Goal: Transaction & Acquisition: Book appointment/travel/reservation

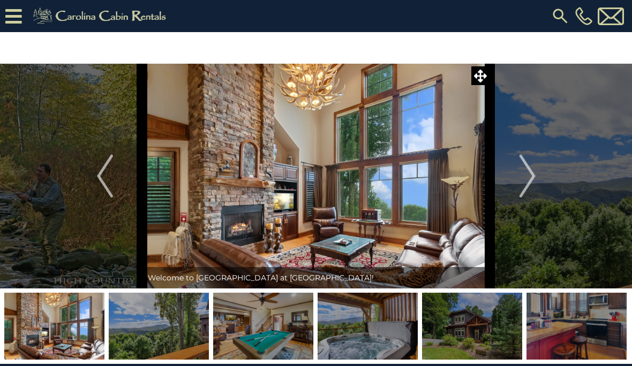
click at [7, 20] on icon at bounding box center [13, 16] width 17 height 19
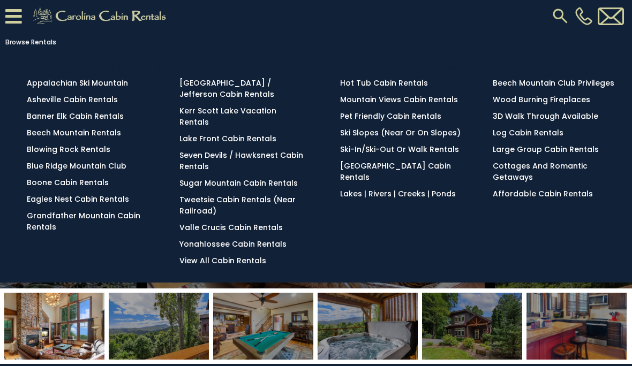
click at [72, 121] on link "Banner Elk Cabin Rentals" at bounding box center [75, 116] width 97 height 11
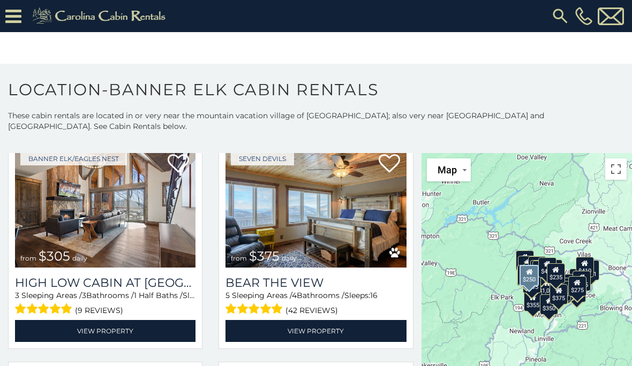
click at [12, 16] on icon at bounding box center [13, 16] width 16 height 19
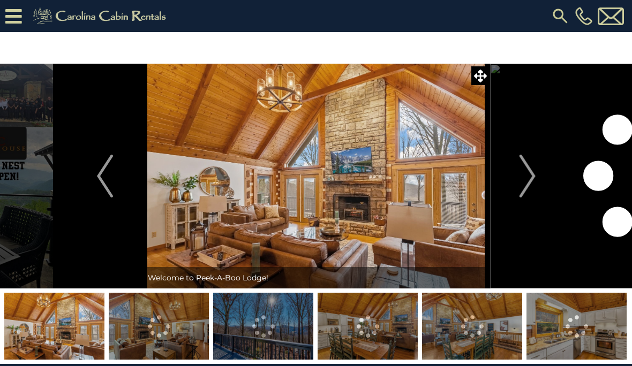
click at [528, 174] on img "Next" at bounding box center [527, 176] width 16 height 43
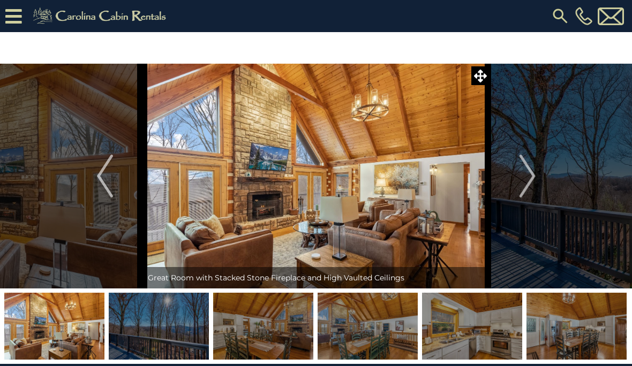
click at [538, 174] on button "Next" at bounding box center [527, 176] width 75 height 225
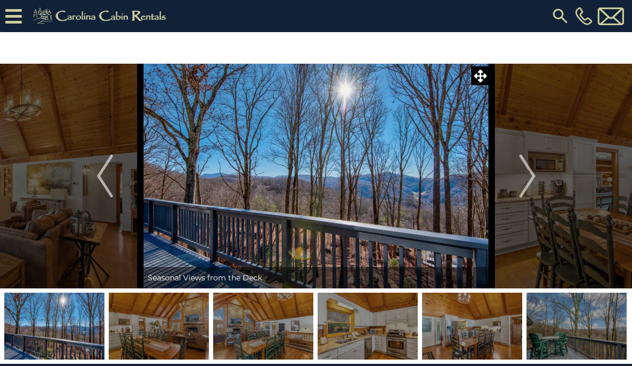
click at [538, 171] on button "Next" at bounding box center [527, 176] width 75 height 225
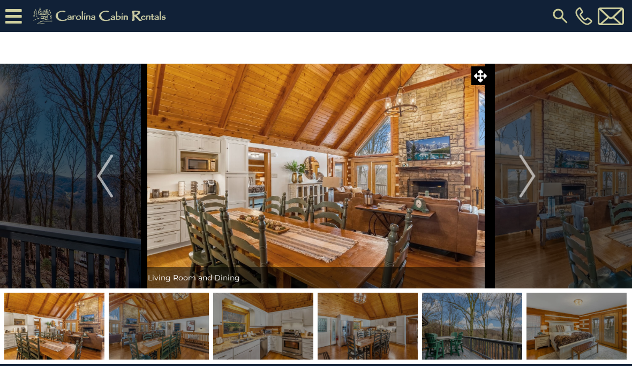
click at [530, 179] on img "Next" at bounding box center [527, 176] width 16 height 43
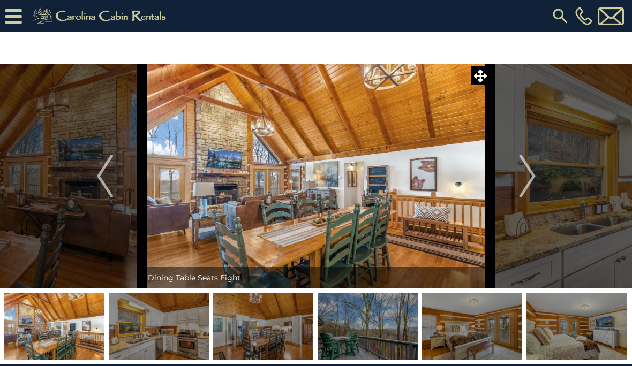
click at [537, 172] on button "Next" at bounding box center [527, 176] width 75 height 225
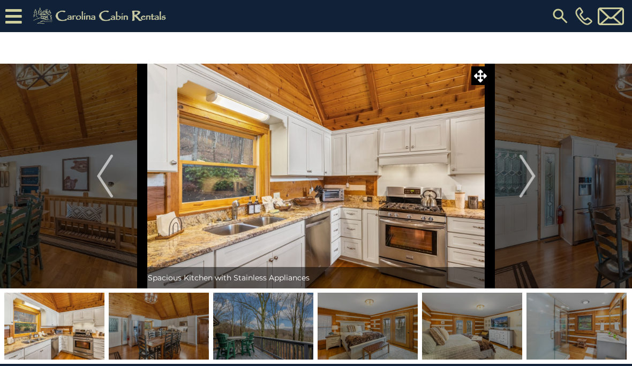
click at [540, 173] on button "Next" at bounding box center [527, 176] width 75 height 225
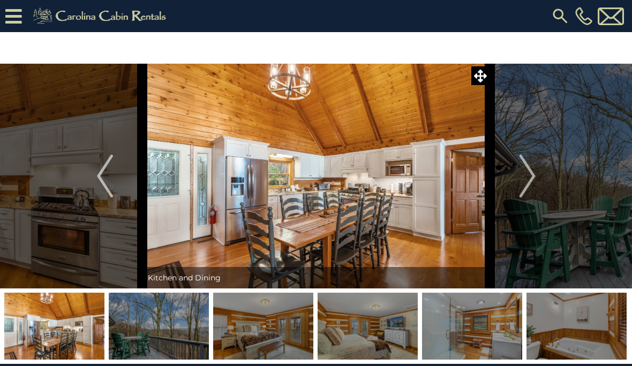
click at [537, 176] on button "Next" at bounding box center [527, 176] width 75 height 225
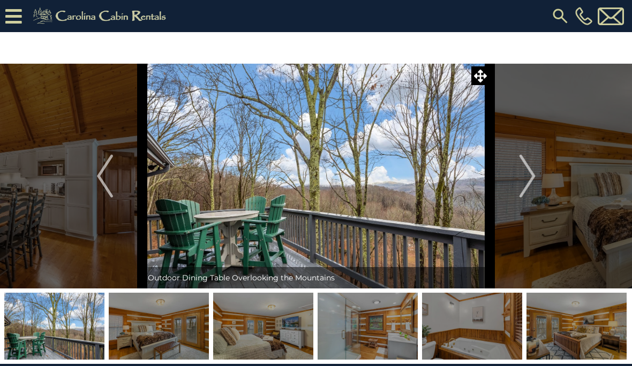
click at [528, 181] on img "Next" at bounding box center [527, 176] width 16 height 43
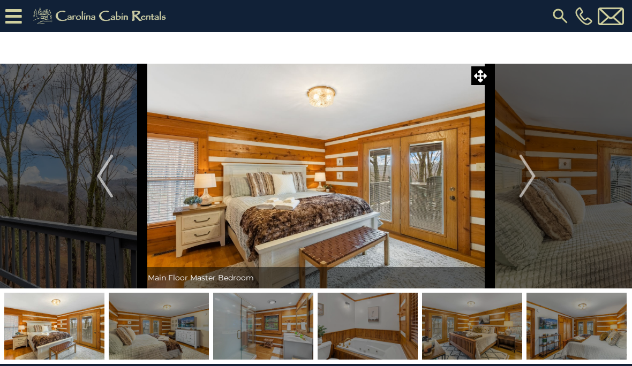
click at [530, 177] on img "Next" at bounding box center [527, 176] width 16 height 43
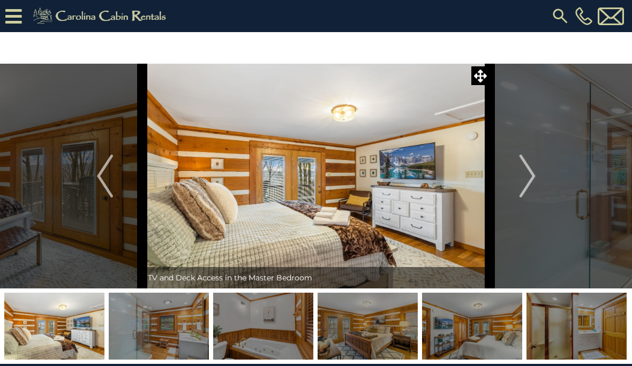
click at [522, 181] on img "Next" at bounding box center [527, 176] width 16 height 43
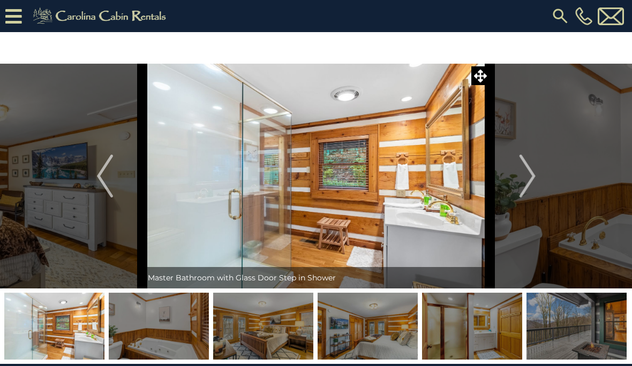
click at [532, 179] on img "Next" at bounding box center [527, 176] width 16 height 43
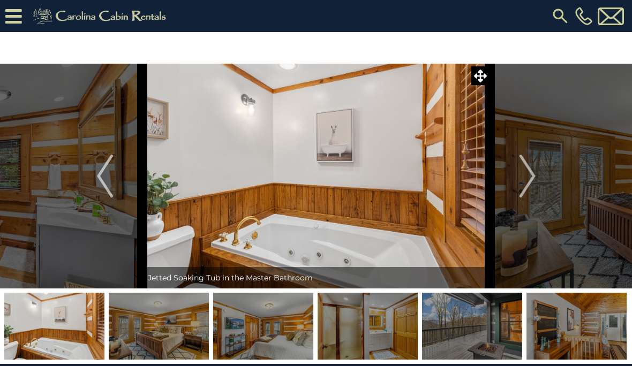
click at [527, 181] on img "Next" at bounding box center [527, 176] width 16 height 43
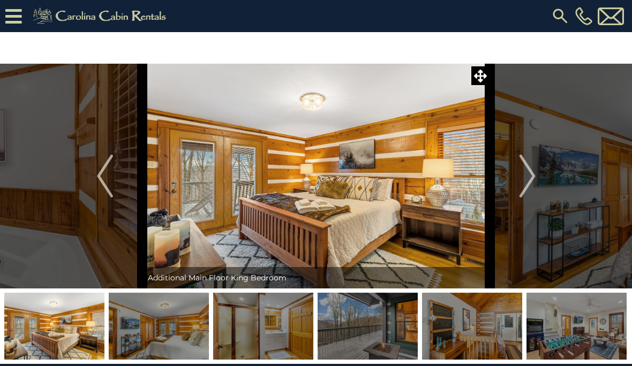
click at [532, 178] on img "Next" at bounding box center [527, 176] width 16 height 43
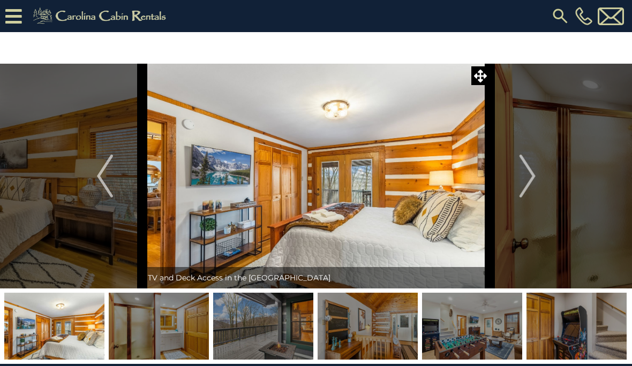
click at [531, 179] on img "Next" at bounding box center [527, 176] width 16 height 43
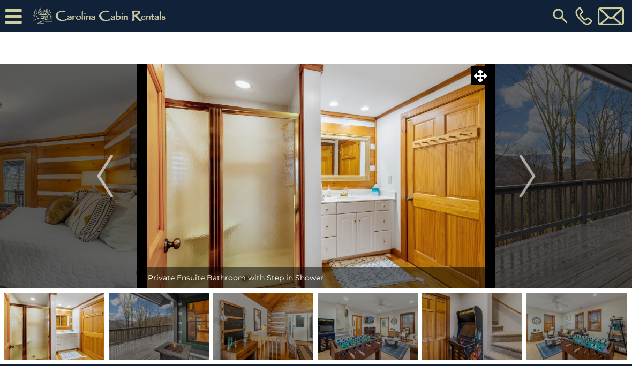
click at [525, 179] on img "Next" at bounding box center [527, 176] width 16 height 43
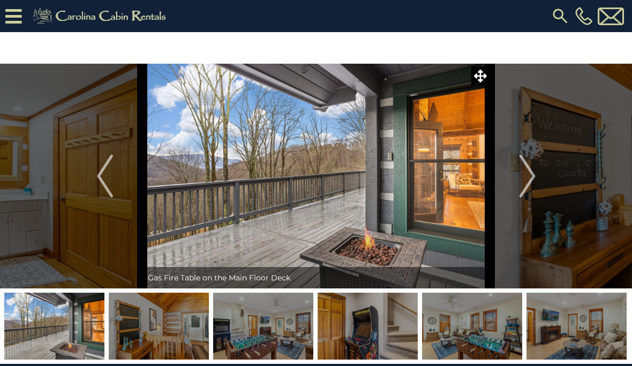
click at [540, 177] on button "Next" at bounding box center [527, 176] width 75 height 225
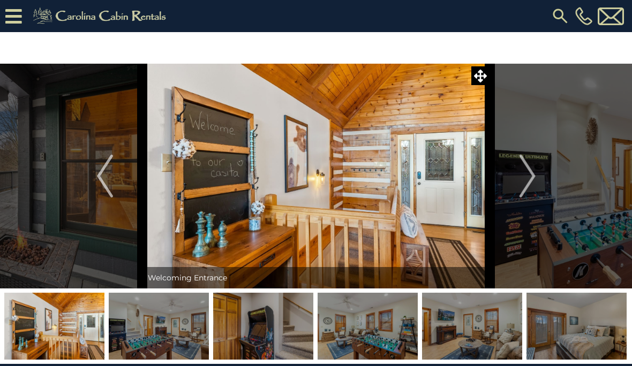
click at [537, 177] on button "Next" at bounding box center [527, 176] width 75 height 225
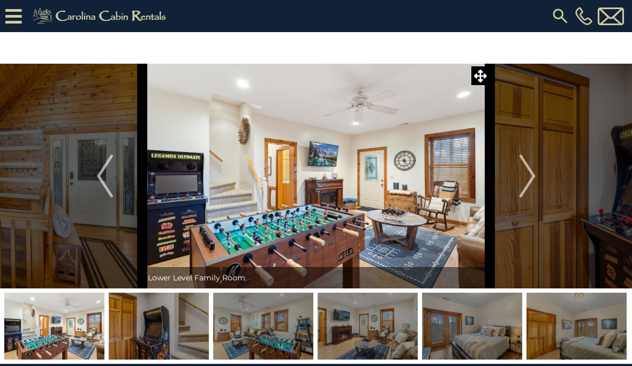
click at [533, 178] on img "Next" at bounding box center [527, 176] width 16 height 43
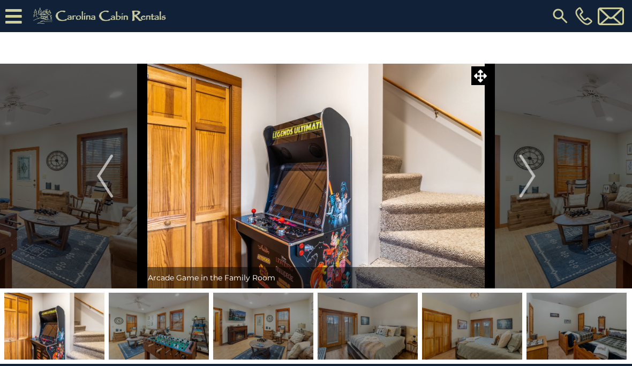
click at [529, 178] on img "Next" at bounding box center [527, 176] width 16 height 43
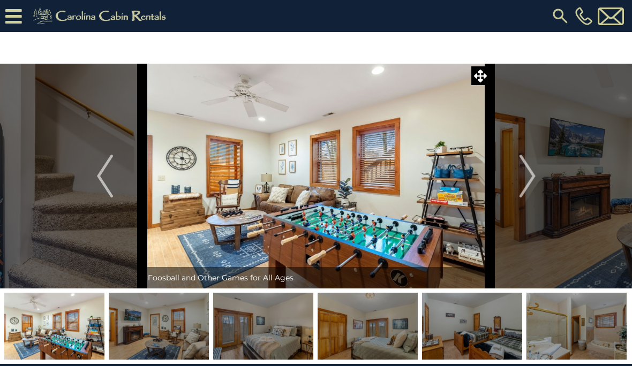
click at [532, 180] on img "Next" at bounding box center [527, 176] width 16 height 43
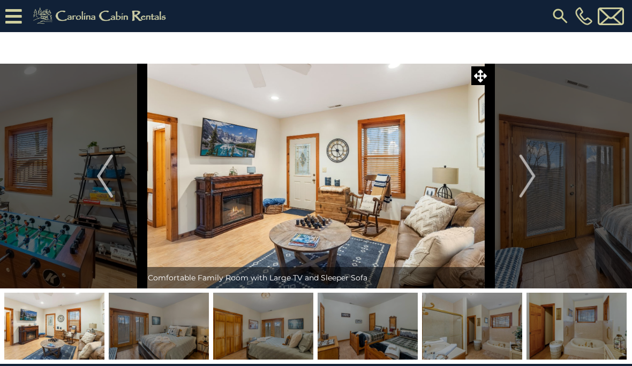
click at [531, 178] on img "Next" at bounding box center [527, 176] width 16 height 43
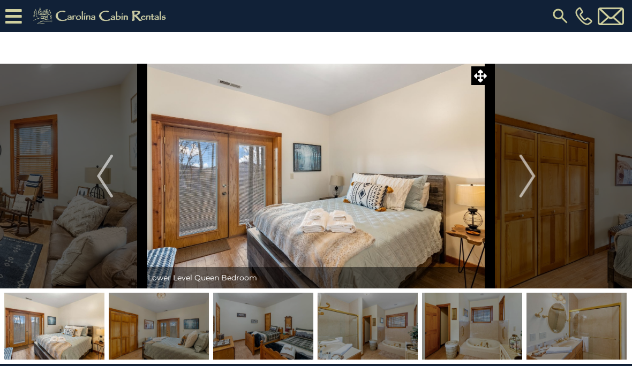
click at [529, 179] on img "Next" at bounding box center [527, 176] width 16 height 43
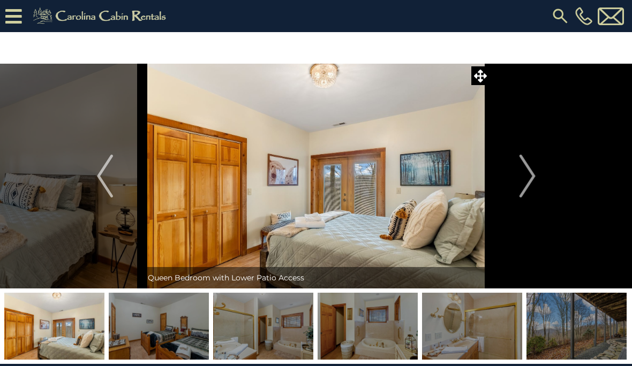
click at [525, 181] on img "Next" at bounding box center [527, 176] width 16 height 43
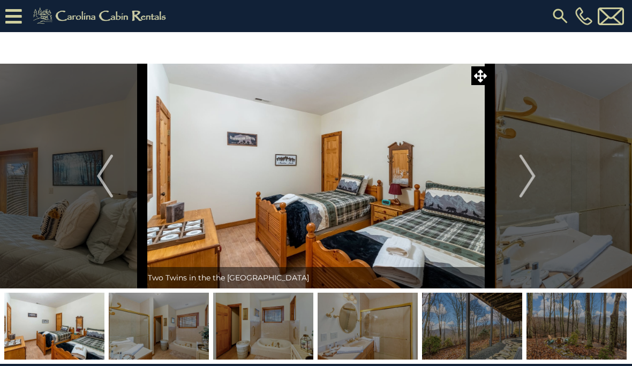
click at [520, 180] on img "Next" at bounding box center [527, 176] width 16 height 43
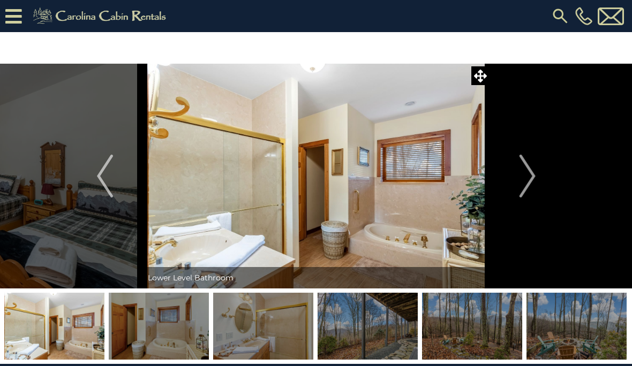
click at [518, 183] on button "Next" at bounding box center [527, 176] width 75 height 225
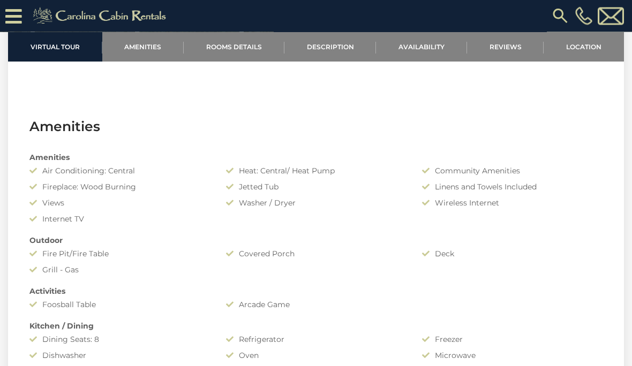
scroll to position [670, 0]
